Goal: Check status

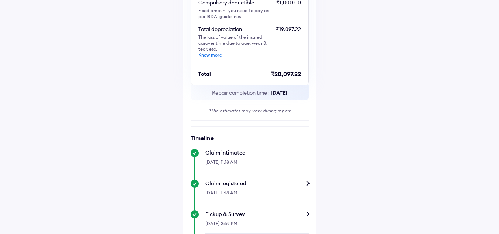
scroll to position [185, 0]
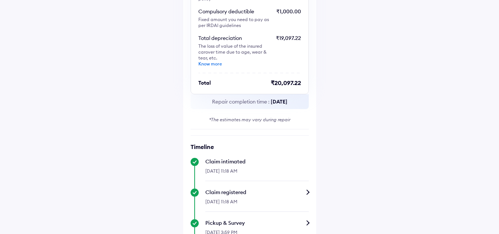
drag, startPoint x: 264, startPoint y: 96, endPoint x: 295, endPoint y: 98, distance: 30.7
click at [287, 98] on span "[DATE]" at bounding box center [279, 101] width 17 height 7
click at [311, 98] on div "Claim status Info Repair estimate Total Repair estimate* ₹53,798.76 ACKO pays -…" at bounding box center [249, 208] width 133 height 726
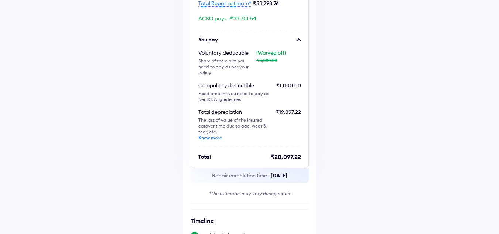
scroll to position [148, 0]
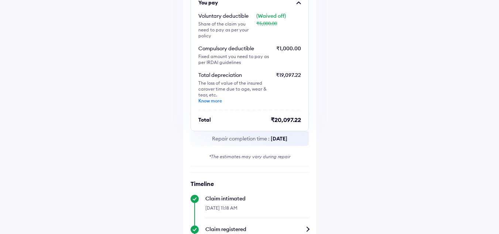
drag, startPoint x: 263, startPoint y: 134, endPoint x: 308, endPoint y: 131, distance: 45.1
click at [305, 133] on div "Repair completion time : [DATE]" at bounding box center [249, 138] width 118 height 15
click at [318, 131] on div "Help Claim status Info Repair estimate Total Repair estimate* ₹53,798.76 ACKO p…" at bounding box center [249, 230] width 499 height 756
drag, startPoint x: 260, startPoint y: 152, endPoint x: 307, endPoint y: 152, distance: 46.9
click at [303, 153] on div "*The estimates may vary during repair" at bounding box center [249, 156] width 118 height 7
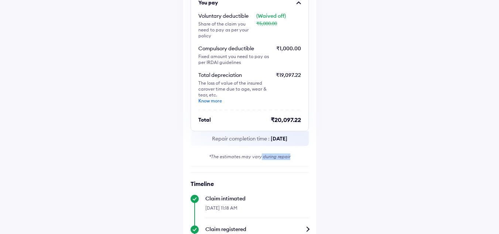
click at [332, 153] on div "Help Claim status Info Repair estimate Total Repair estimate* ₹53,798.76 ACKO p…" at bounding box center [249, 230] width 499 height 756
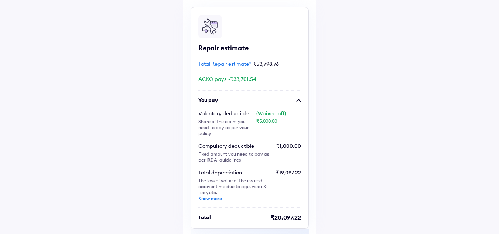
scroll to position [37, 0]
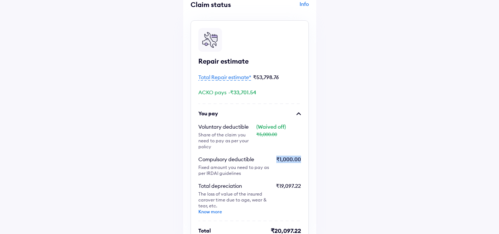
drag, startPoint x: 279, startPoint y: 153, endPoint x: 322, endPoint y: 158, distance: 43.8
drag, startPoint x: 279, startPoint y: 180, endPoint x: 315, endPoint y: 184, distance: 36.0
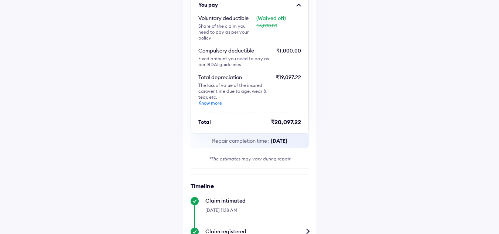
scroll to position [148, 0]
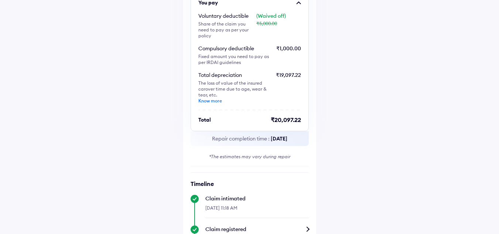
drag, startPoint x: 262, startPoint y: 134, endPoint x: 309, endPoint y: 137, distance: 46.6
click at [343, 143] on div "Help Claim status Info Repair estimate Total Repair estimate* ₹53,798.76 ACKO p…" at bounding box center [249, 230] width 499 height 756
drag, startPoint x: 211, startPoint y: 150, endPoint x: 295, endPoint y: 158, distance: 84.5
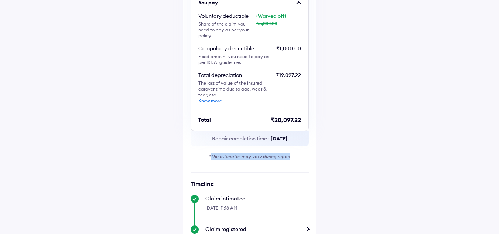
click at [344, 156] on div "Help Claim status Info Repair estimate Total Repair estimate* ₹53,798.76 ACKO p…" at bounding box center [249, 230] width 499 height 756
drag, startPoint x: 262, startPoint y: 132, endPoint x: 350, endPoint y: 142, distance: 88.1
click at [350, 142] on div "Help Claim status Info Repair estimate Total Repair estimate* ₹53,798.76 ACKO p…" at bounding box center [249, 230] width 499 height 756
click at [352, 141] on div "Help Claim status Info Repair estimate Total Repair estimate* ₹53,798.76 ACKO p…" at bounding box center [249, 230] width 499 height 756
click at [350, 129] on div "Help Claim status Info Repair estimate Total Repair estimate* ₹53,798.76 ACKO p…" at bounding box center [249, 230] width 499 height 756
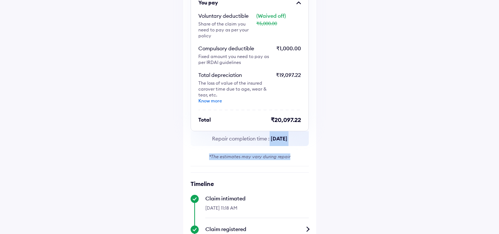
click at [351, 142] on div "Help Claim status Info Repair estimate Total Repair estimate* ₹53,798.76 ACKO p…" at bounding box center [249, 230] width 499 height 756
